Goal: Task Accomplishment & Management: Manage account settings

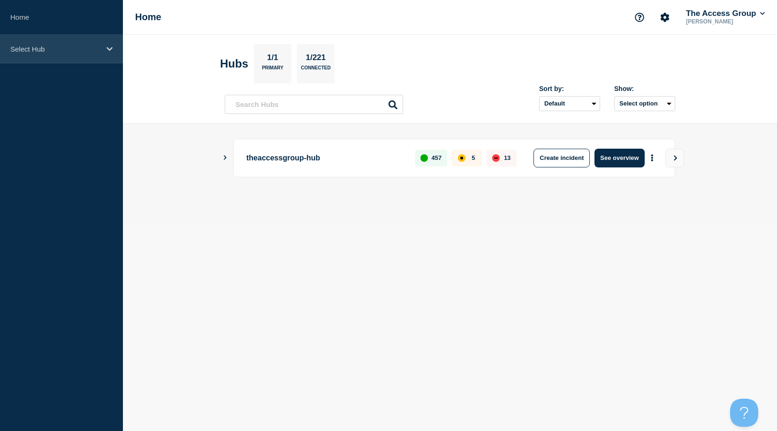
click at [72, 52] on p "Select Hub" at bounding box center [55, 49] width 90 height 8
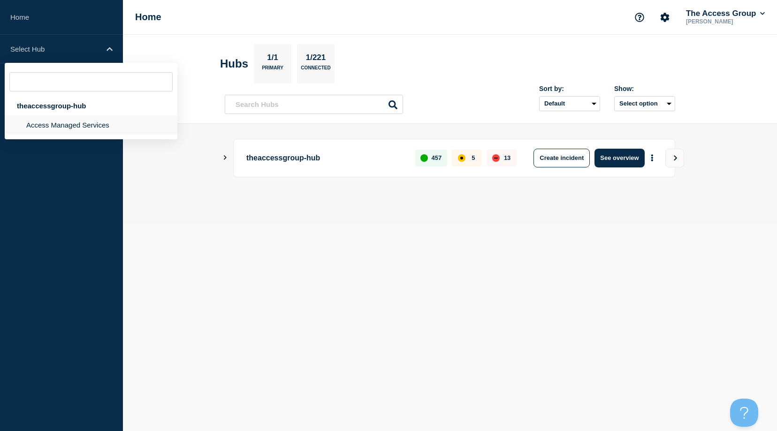
click at [37, 124] on li "Access Managed Services" at bounding box center [91, 124] width 173 height 19
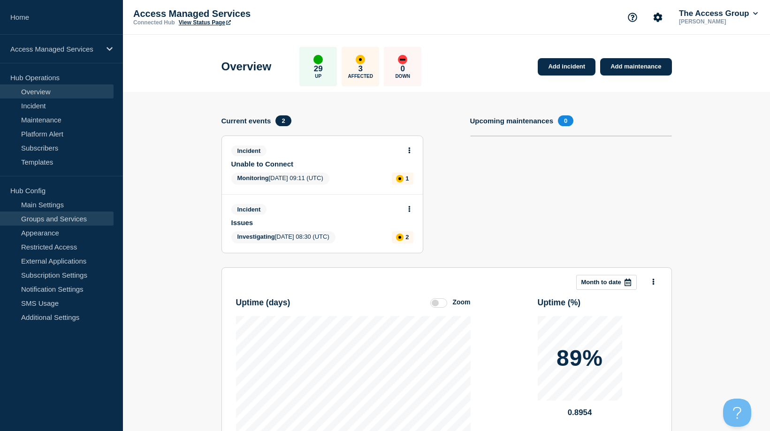
click at [39, 217] on link "Groups and Services" at bounding box center [57, 219] width 114 height 14
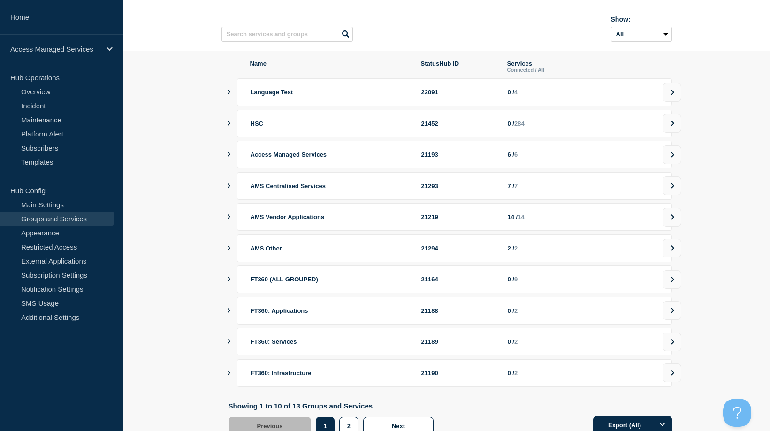
scroll to position [105, 0]
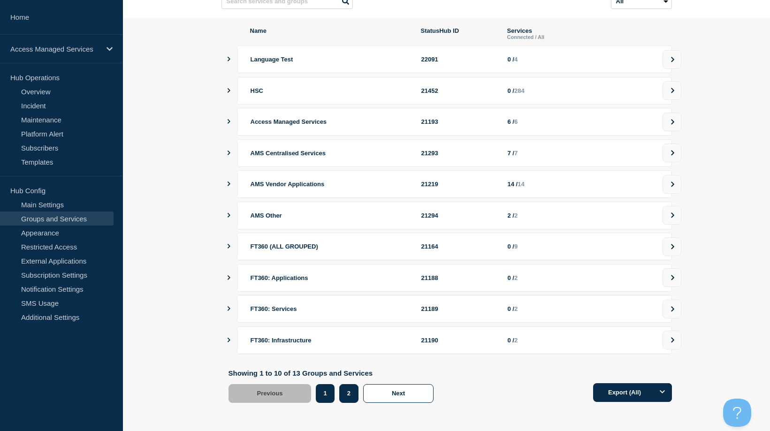
click at [351, 392] on button "2" at bounding box center [348, 393] width 19 height 19
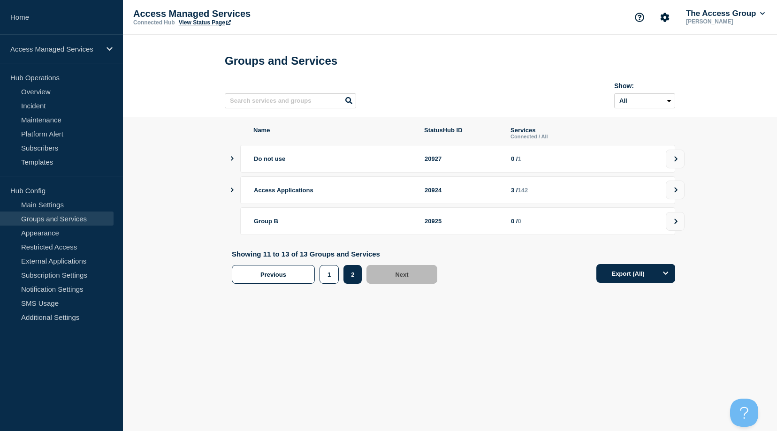
click at [230, 192] on icon "showServices" at bounding box center [232, 190] width 6 height 5
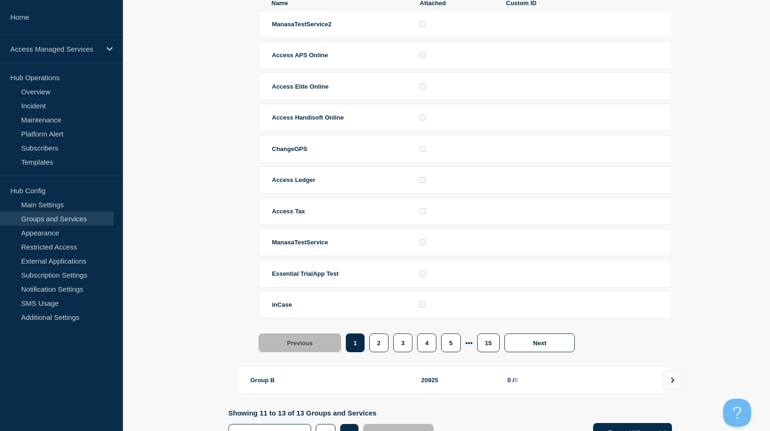
scroll to position [235, 0]
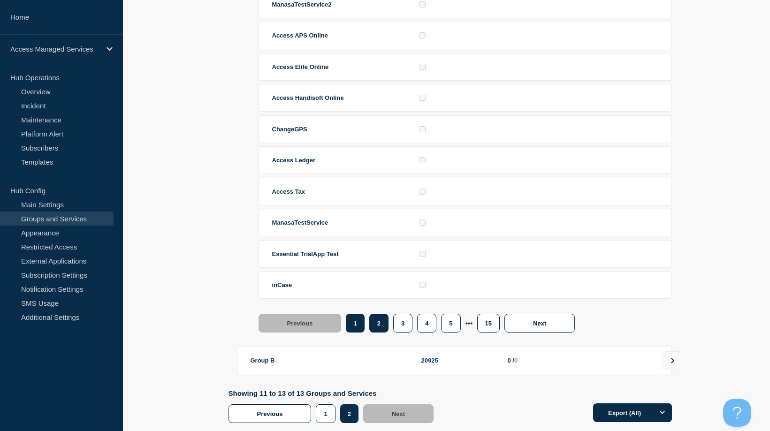
click at [383, 333] on button "2" at bounding box center [378, 323] width 19 height 19
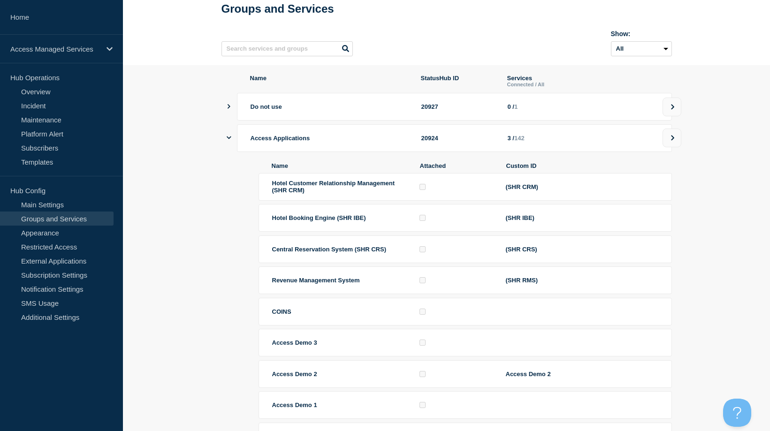
scroll to position [0, 0]
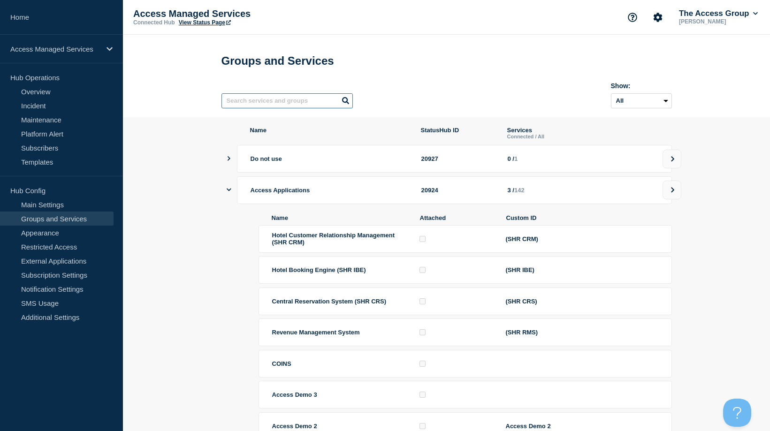
click at [270, 103] on input "text" at bounding box center [287, 100] width 131 height 15
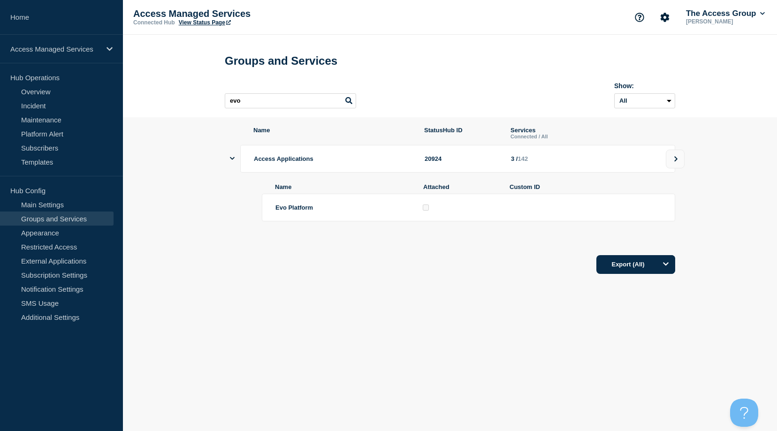
click at [230, 164] on div "Name StatusHub ID Services Connected / All Access Applications 20924 3 / 142 Na…" at bounding box center [450, 201] width 451 height 148
click at [231, 160] on icon "showServices" at bounding box center [232, 158] width 5 height 3
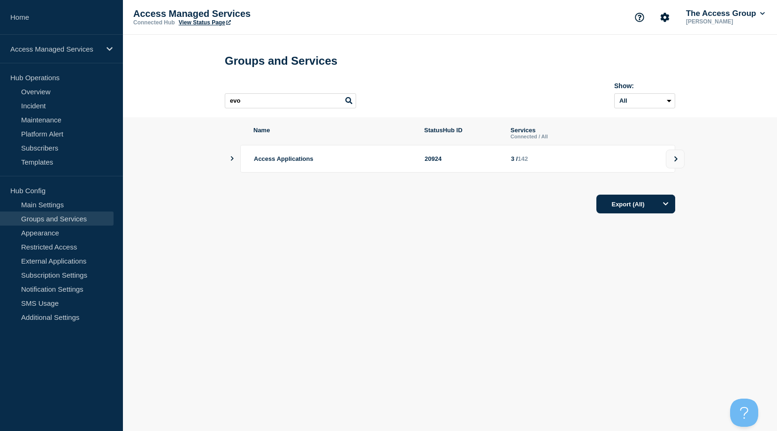
click at [231, 161] on icon "showServices" at bounding box center [232, 158] width 6 height 5
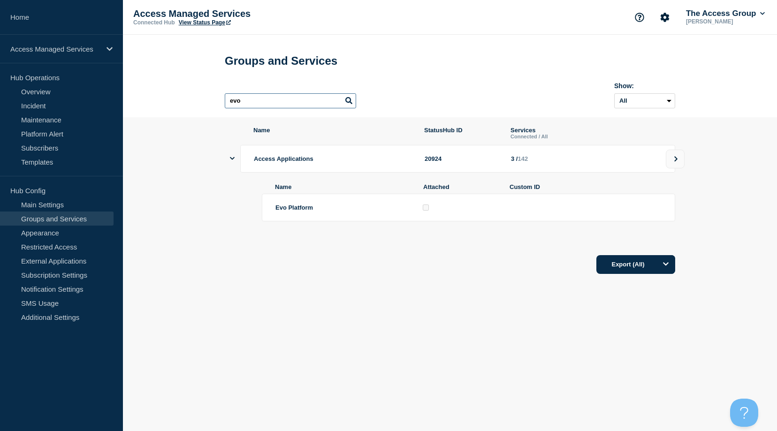
drag, startPoint x: 245, startPoint y: 98, endPoint x: 226, endPoint y: 100, distance: 18.9
click at [226, 100] on input "evo" at bounding box center [290, 100] width 131 height 15
drag, startPoint x: 273, startPoint y: 102, endPoint x: 198, endPoint y: 102, distance: 74.6
click at [198, 102] on header "Groups and Services workspace Show: All Archived Non-archived" at bounding box center [450, 76] width 654 height 83
type input "evo"
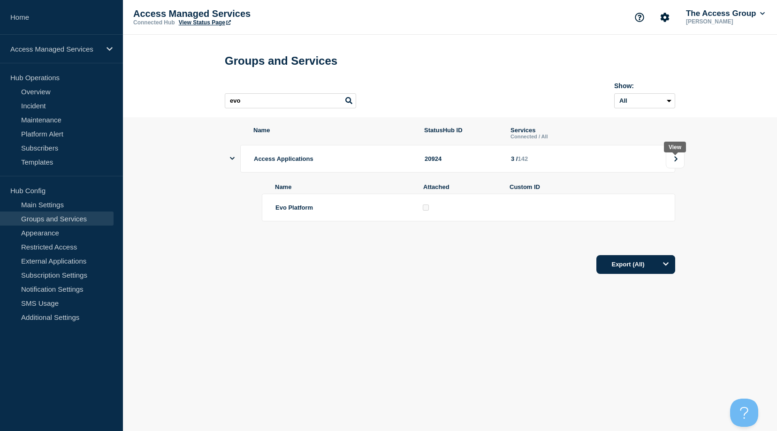
click at [678, 162] on icon at bounding box center [676, 159] width 6 height 6
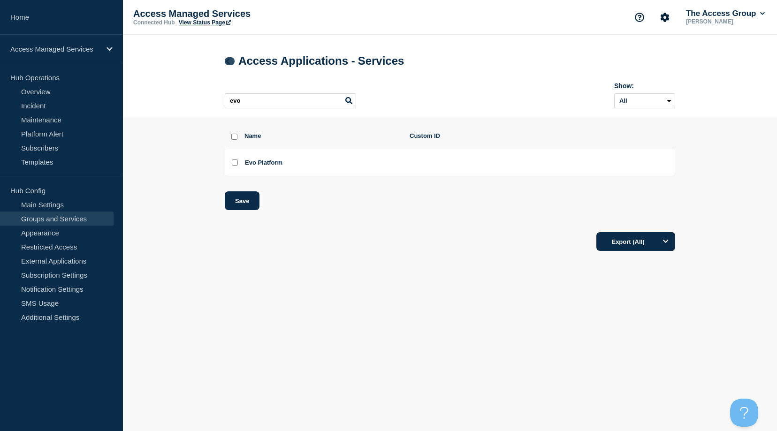
click at [227, 61] on icon at bounding box center [227, 61] width 7 height 6
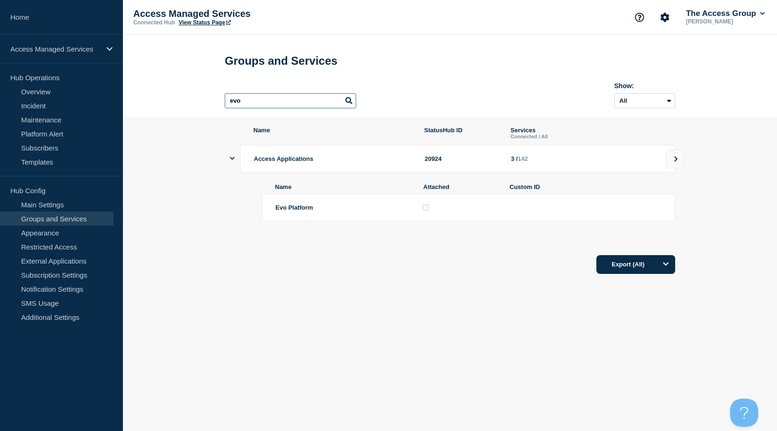
drag, startPoint x: 285, startPoint y: 102, endPoint x: 192, endPoint y: 102, distance: 92.5
click at [192, 102] on header "Groups and Services evo Show: All Archived Non-archived" at bounding box center [450, 76] width 654 height 83
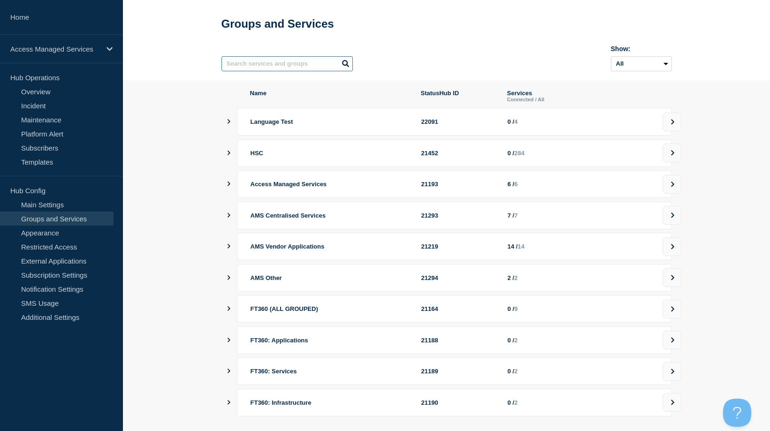
scroll to position [105, 0]
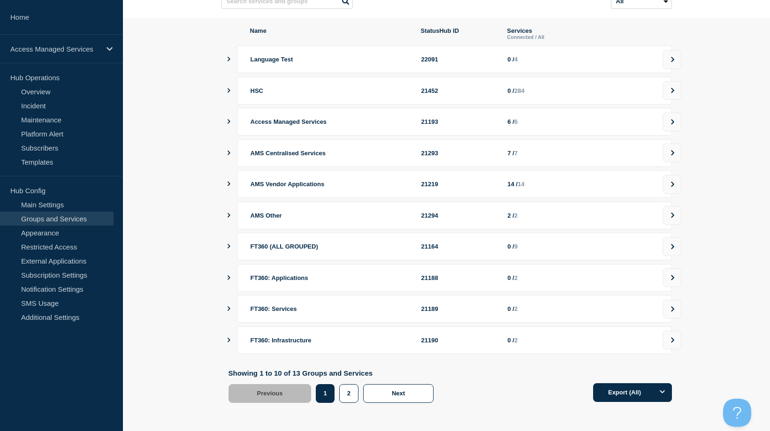
click at [229, 276] on icon "showServices" at bounding box center [229, 278] width 6 height 5
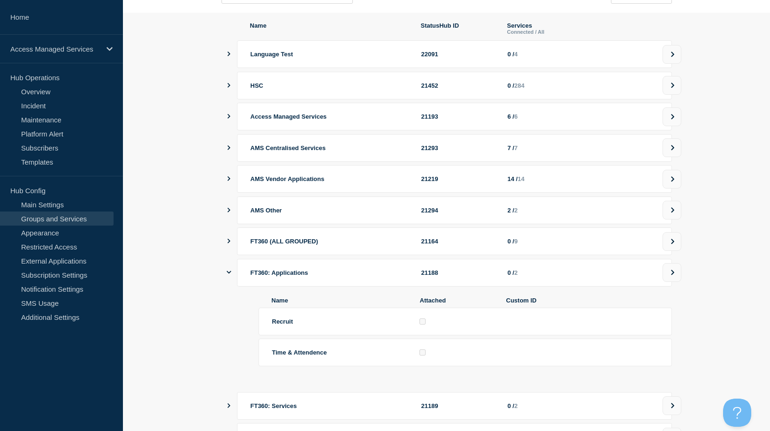
click at [228, 276] on icon "showServices" at bounding box center [229, 272] width 5 height 6
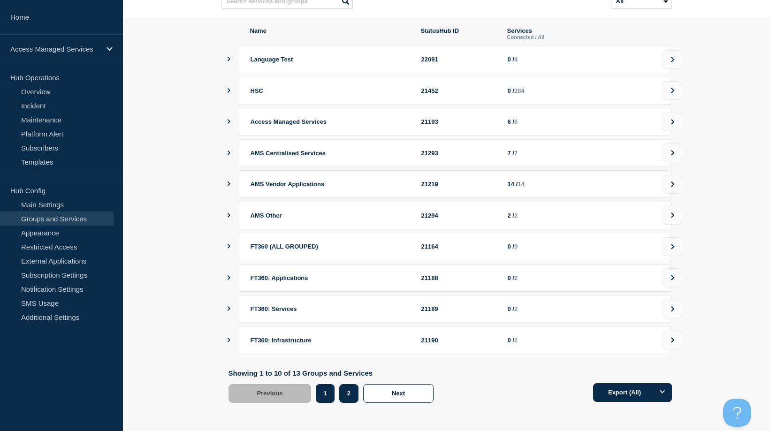
click at [346, 396] on button "2" at bounding box center [348, 393] width 19 height 19
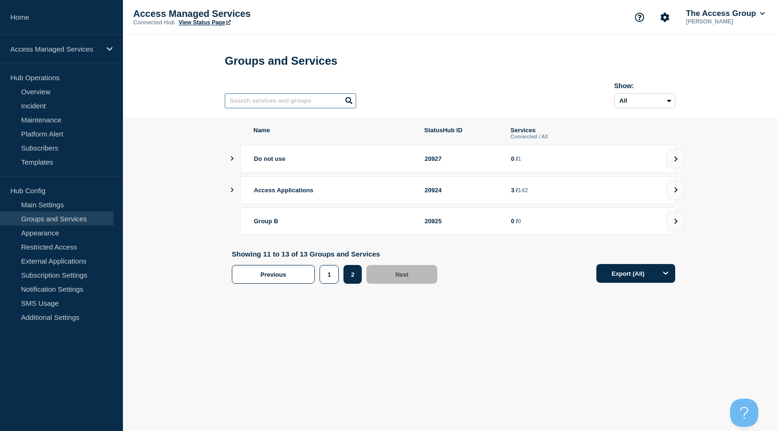
click at [260, 103] on input "text" at bounding box center [290, 100] width 131 height 15
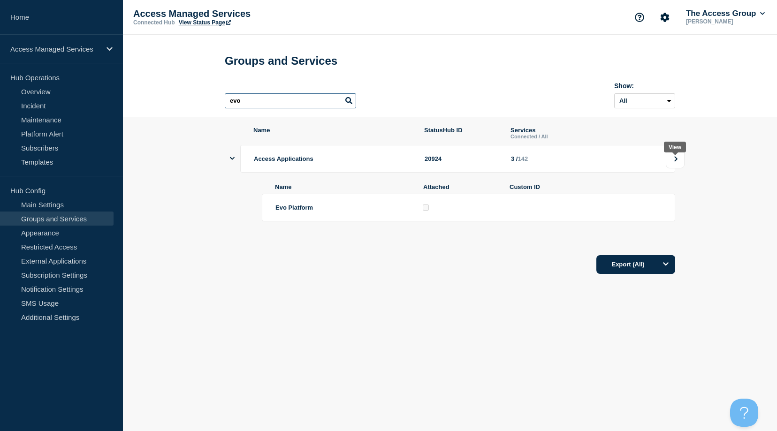
type input "evo"
click at [673, 164] on button at bounding box center [675, 159] width 19 height 19
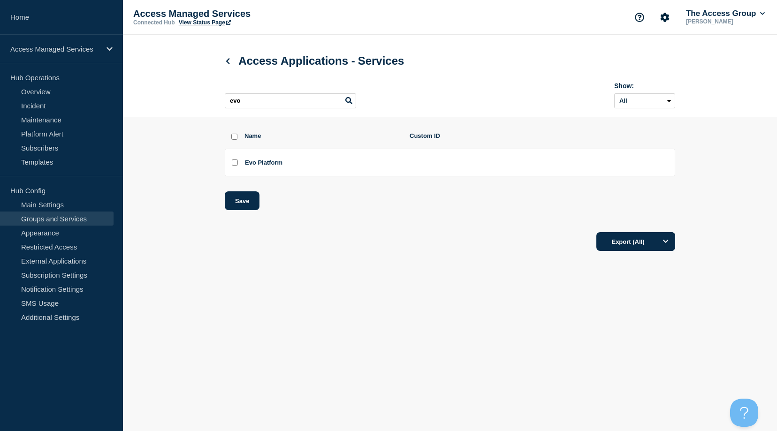
click at [234, 166] on input "Evo Platform checkbox" at bounding box center [235, 163] width 6 height 6
checkbox input "true"
click at [241, 204] on button "Save" at bounding box center [242, 201] width 35 height 19
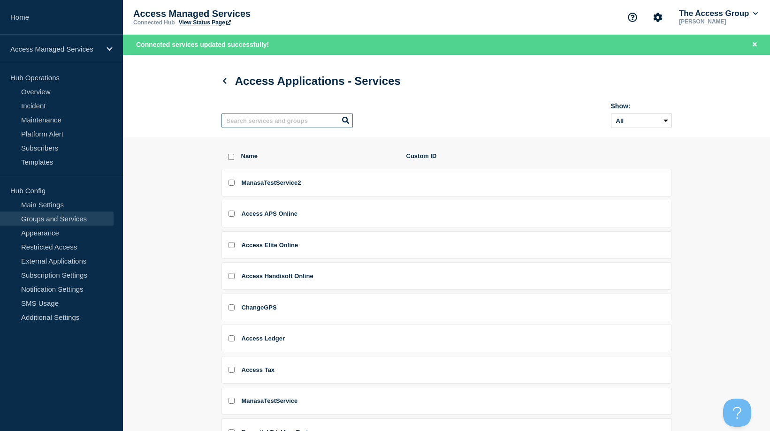
click at [261, 125] on input "text" at bounding box center [287, 120] width 131 height 15
type input "evo"
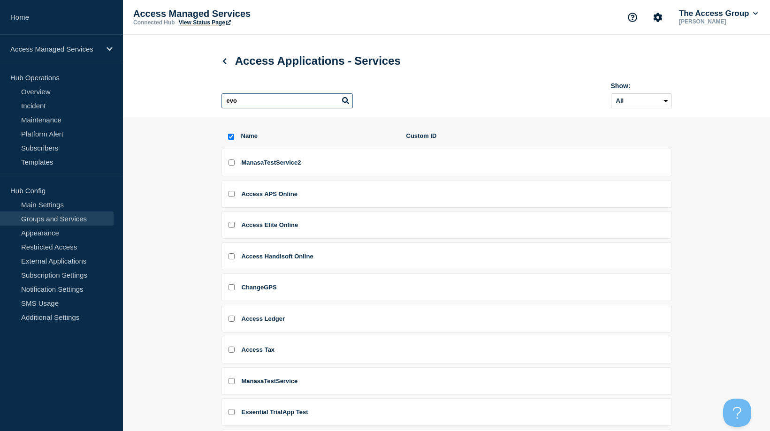
checkbox input "true"
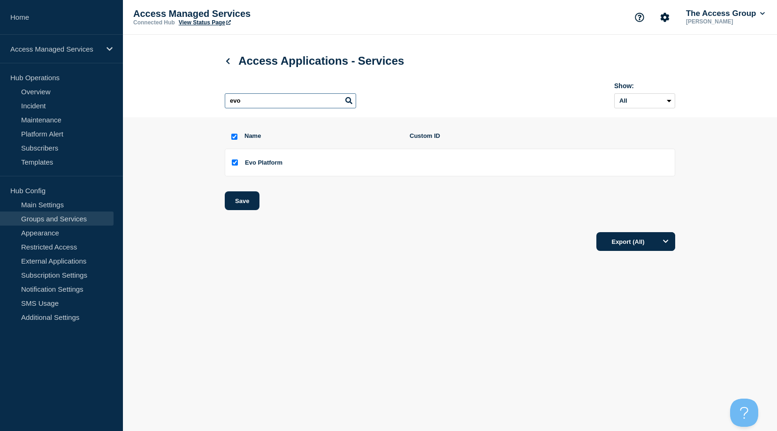
type input "evo"
click at [237, 166] on input "Evo Platform checkbox" at bounding box center [235, 163] width 6 height 6
checkbox input "false"
click at [247, 204] on button "Save" at bounding box center [242, 201] width 35 height 19
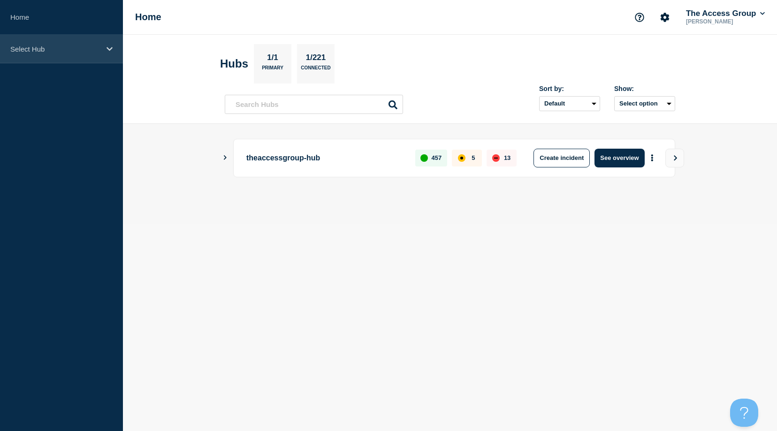
click at [75, 53] on div "Select Hub" at bounding box center [61, 49] width 123 height 29
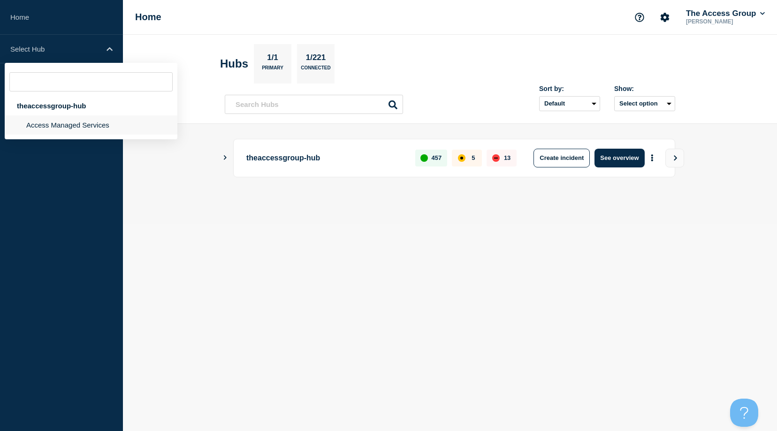
click at [46, 127] on li "Access Managed Services" at bounding box center [91, 124] width 173 height 19
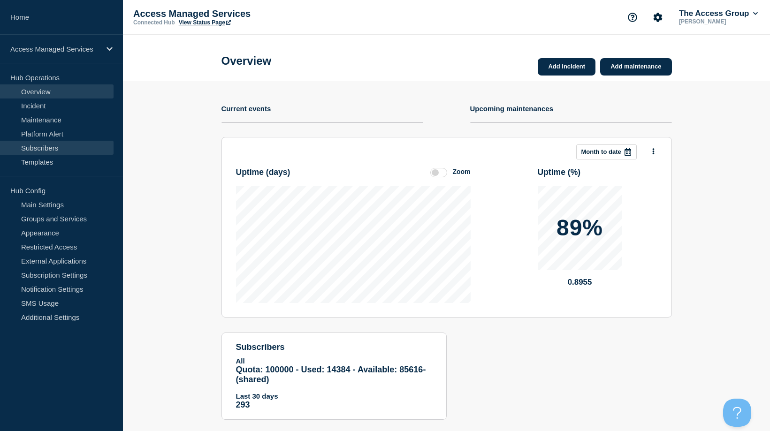
click at [45, 149] on link "Subscribers" at bounding box center [57, 148] width 114 height 14
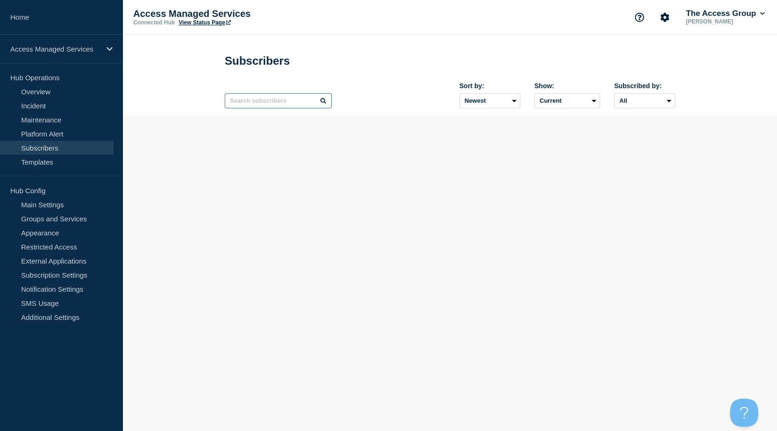
click at [277, 107] on input "text" at bounding box center [278, 100] width 107 height 15
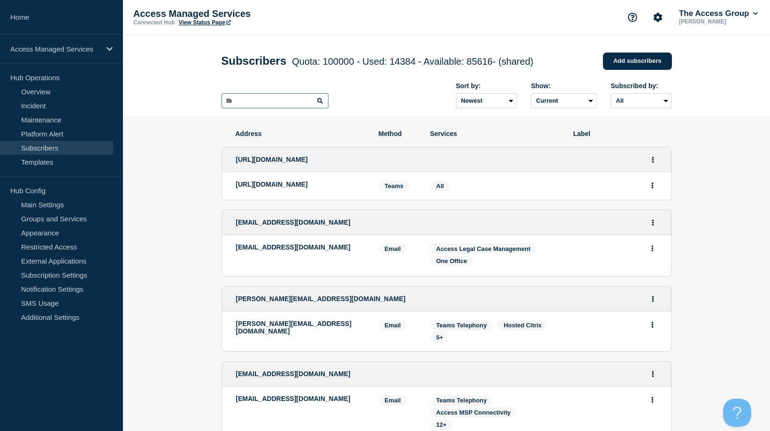
type input "lbp"
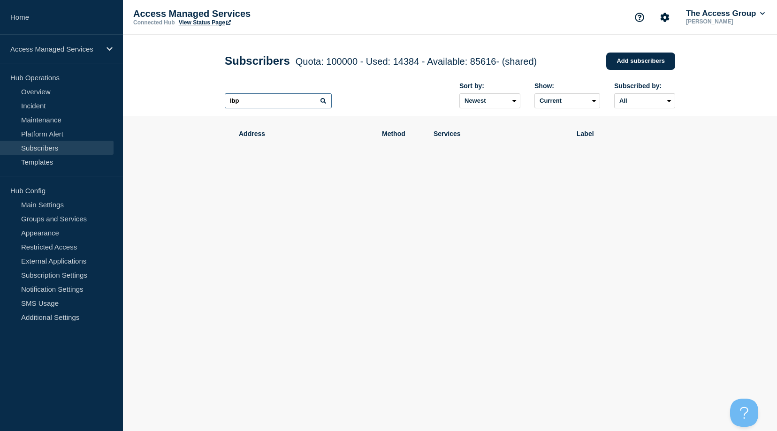
drag, startPoint x: 259, startPoint y: 105, endPoint x: 215, endPoint y: 101, distance: 44.8
click at [215, 101] on div "Subscribers Quota: 100000 - Used: 14384 - Available: 85616 - (shared) Quota Use…" at bounding box center [451, 75] width 472 height 81
